Goal: Task Accomplishment & Management: Manage account settings

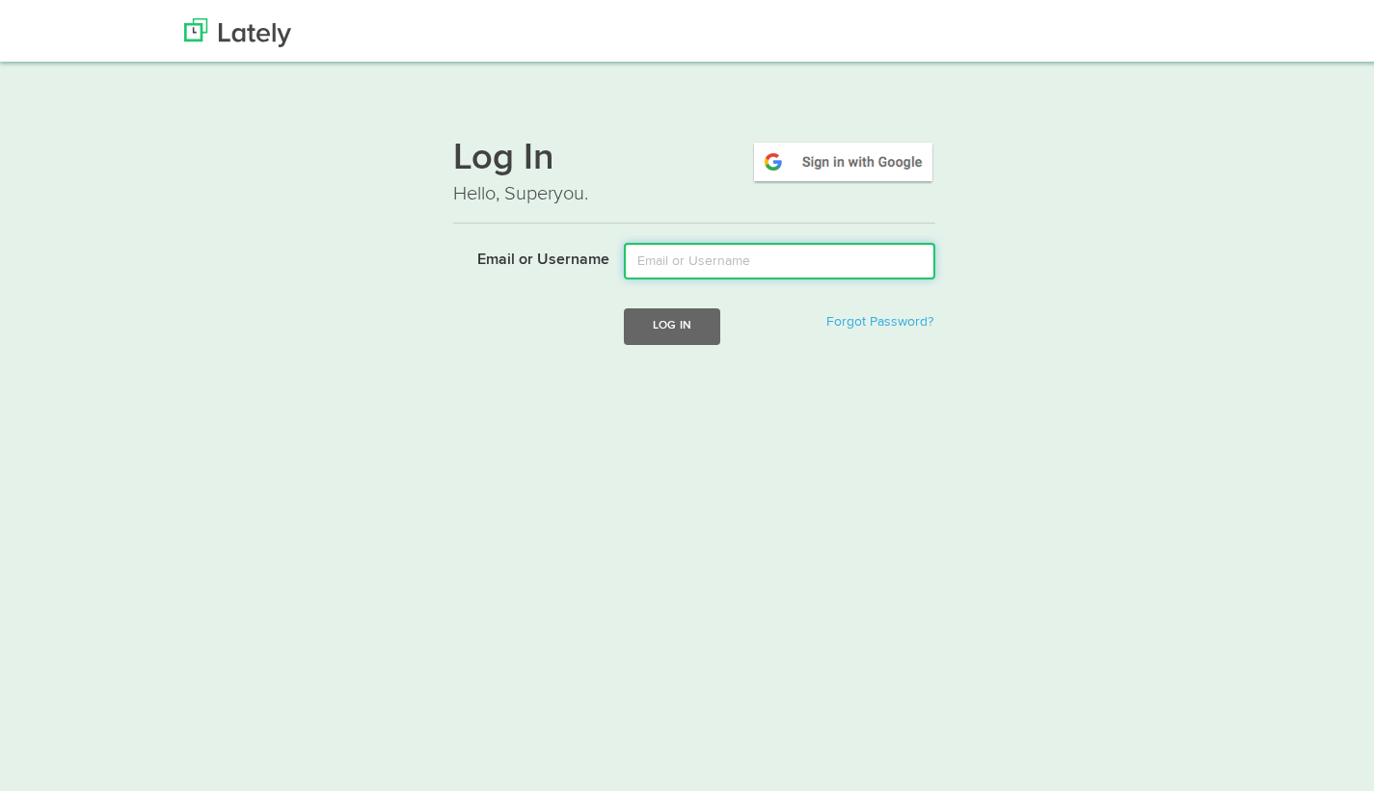
click at [728, 256] on input "Email or Username" at bounding box center [779, 257] width 311 height 37
paste input "[EMAIL_ADDRESS][DOMAIN_NAME]"
type input "[EMAIL_ADDRESS][DOMAIN_NAME]"
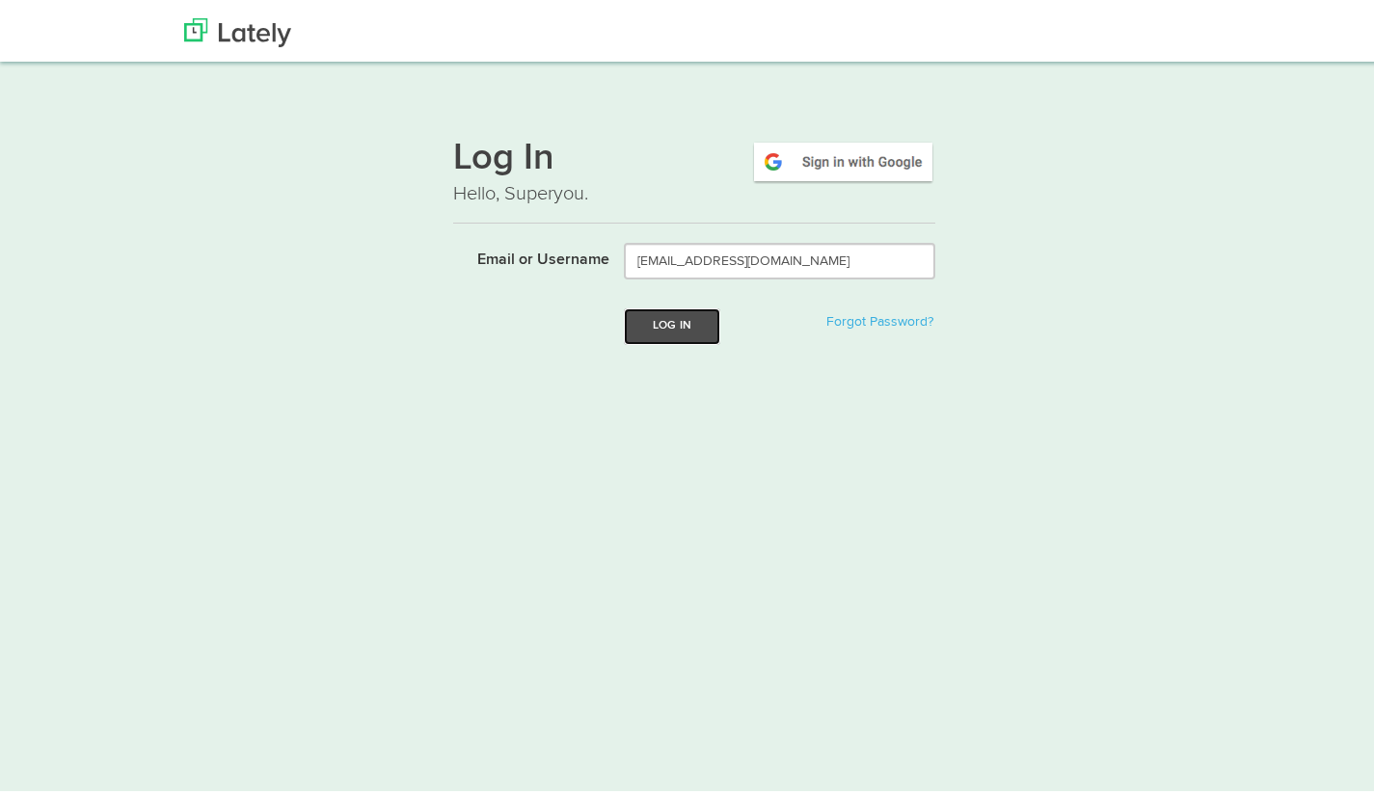
click at [675, 326] on button "Log In" at bounding box center [672, 323] width 96 height 36
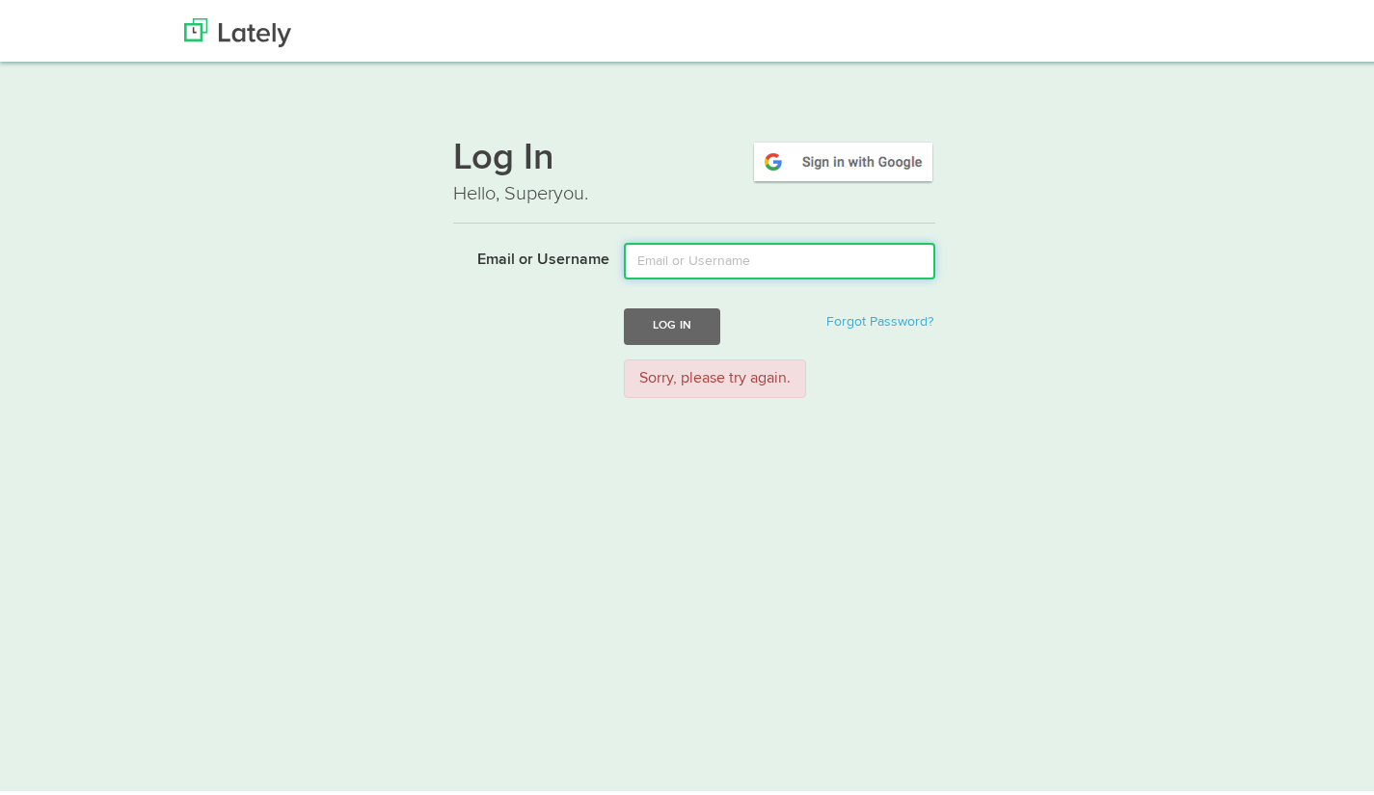
click at [691, 265] on input "Email or Username" at bounding box center [779, 257] width 311 height 37
click at [442, 299] on div "Log In Hello, Superyou. Email or Username Log In Forgot Password? Sorry, please…" at bounding box center [694, 263] width 1167 height 292
